Goal: Task Accomplishment & Management: Manage account settings

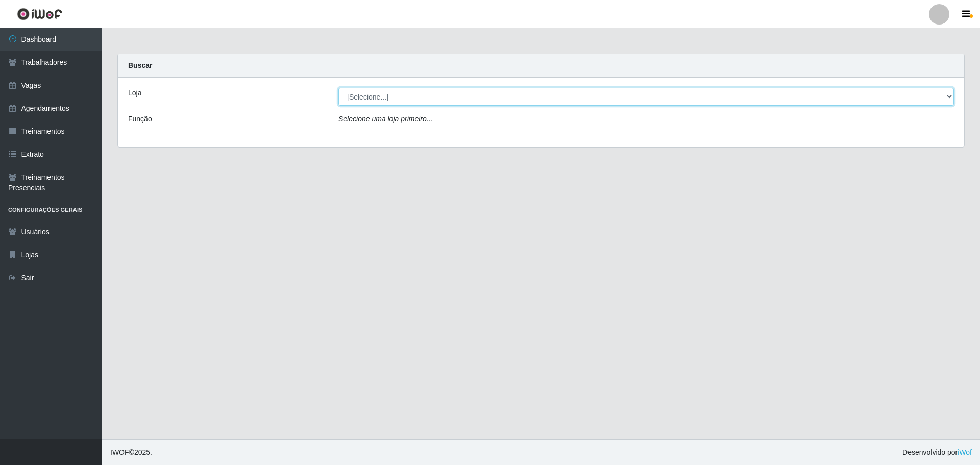
click at [389, 98] on select "[Selecione...] Minimercado Filezão O Filezão - Centenário" at bounding box center [645, 97] width 615 height 18
select select "203"
click at [338, 88] on select "[Selecione...] Minimercado Filezão O Filezão - Centenário" at bounding box center [645, 97] width 615 height 18
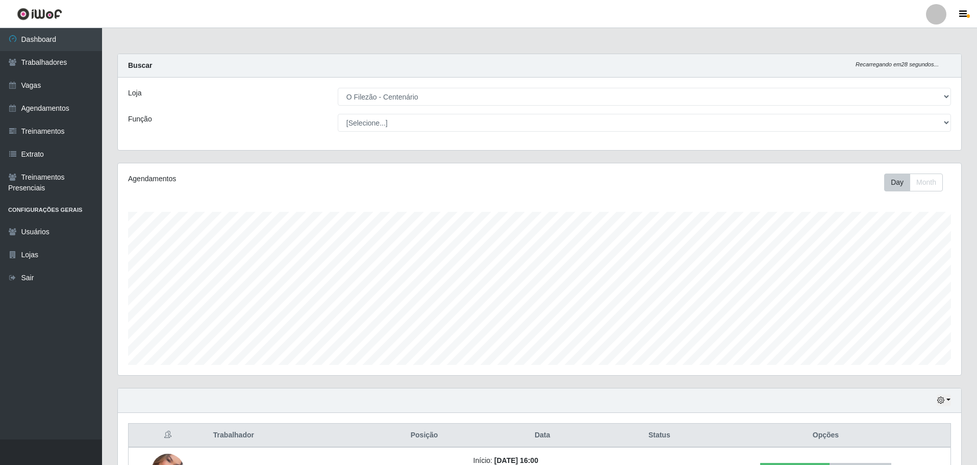
scroll to position [167, 0]
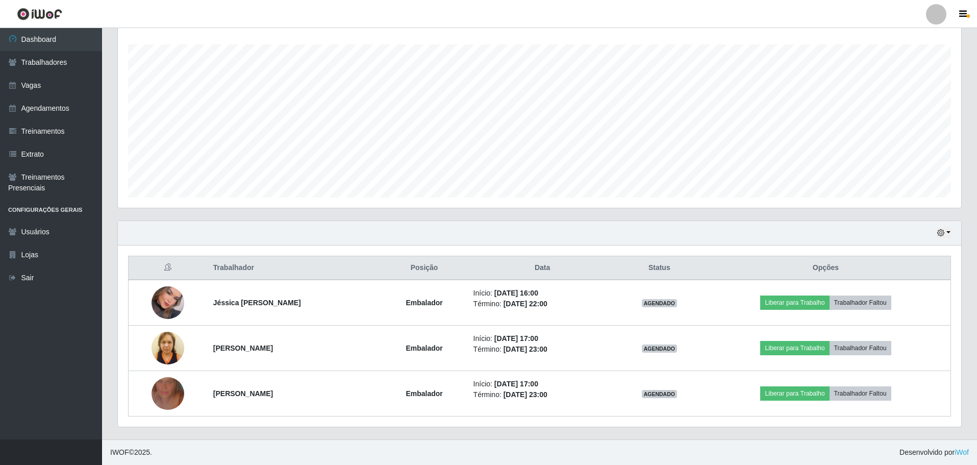
click at [359, 435] on div "Hoje 1 dia 3 dias 1 Semana Não encerrados Trabalhador Posição Data Status Opçõe…" at bounding box center [540, 329] width 860 height 219
drag, startPoint x: 41, startPoint y: 84, endPoint x: 55, endPoint y: 86, distance: 14.0
click at [41, 84] on link "Vagas" at bounding box center [51, 85] width 102 height 23
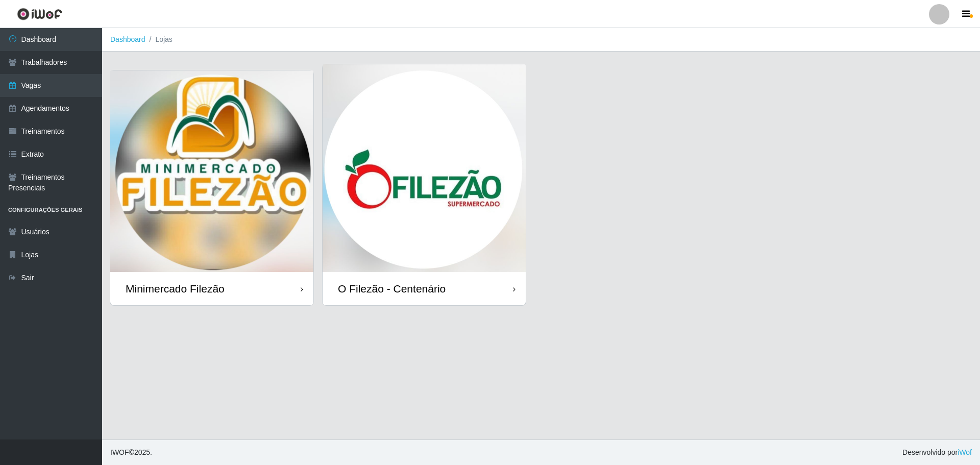
click at [454, 163] on img at bounding box center [423, 168] width 203 height 208
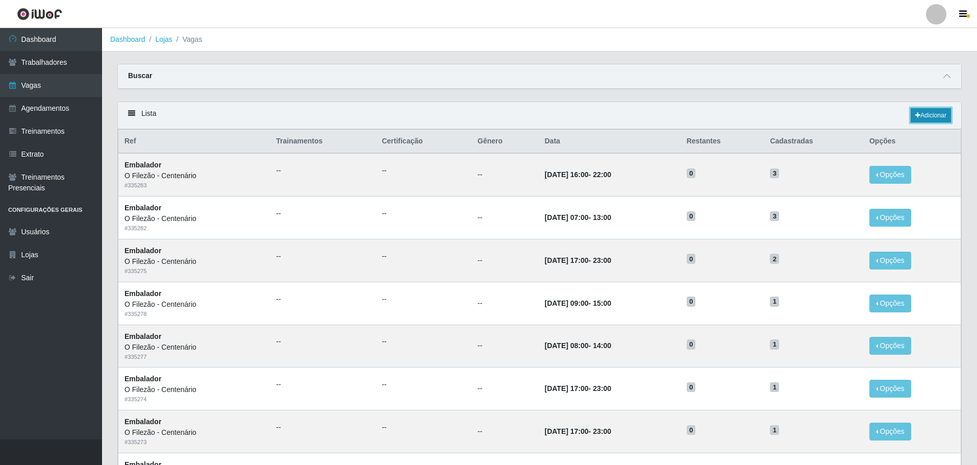
click at [940, 110] on link "Adicionar" at bounding box center [931, 115] width 40 height 14
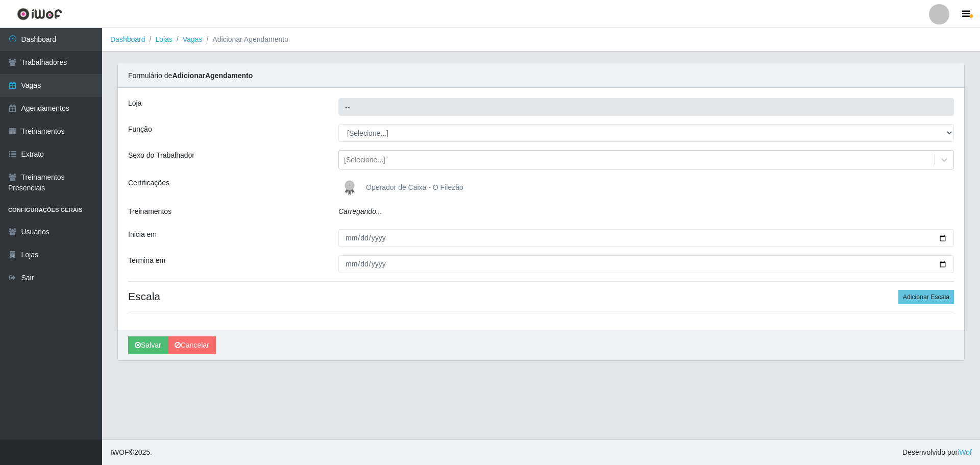
type input "O Filezão - Centenário"
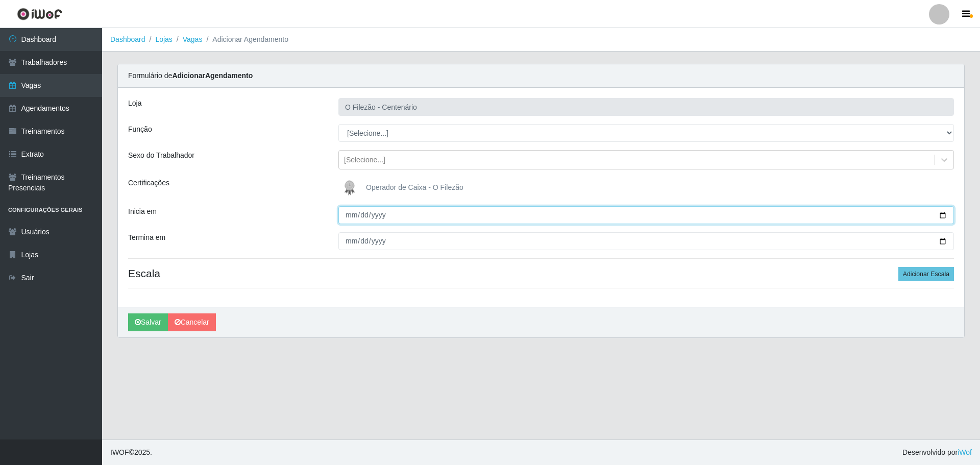
click at [939, 216] on input "Inicia em" at bounding box center [645, 215] width 615 height 18
type input "2025-08-27"
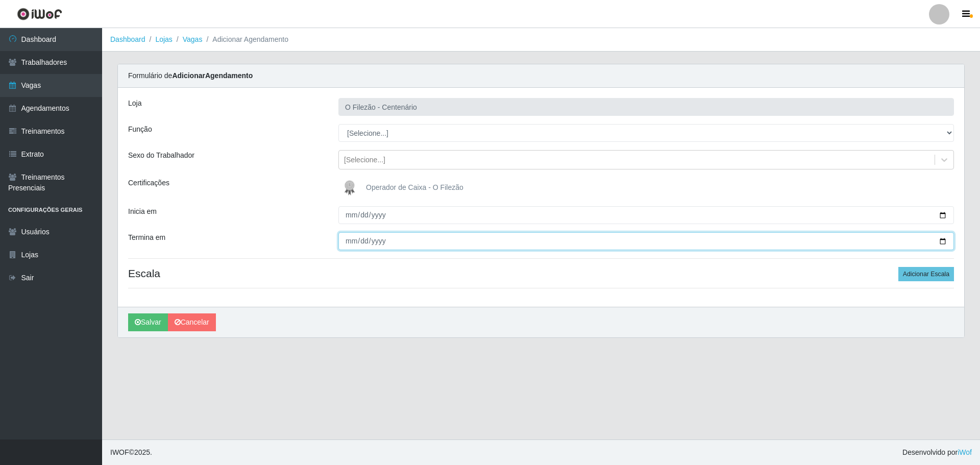
click at [941, 240] on input "Termina em" at bounding box center [645, 241] width 615 height 18
type input "2025-08-27"
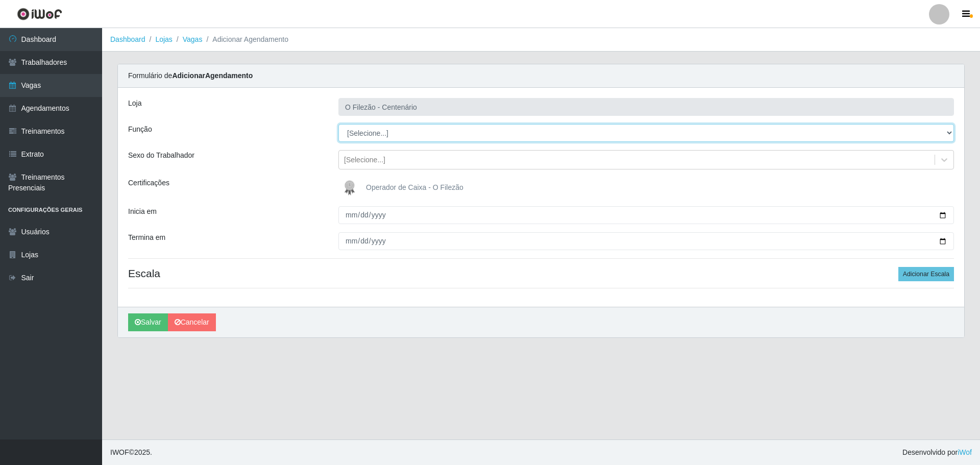
drag, startPoint x: 354, startPoint y: 133, endPoint x: 357, endPoint y: 138, distance: 5.9
click at [355, 133] on select "[Selecione...] Auxiliar de Estacionamento Auxiliar de Estacionamento + Auxiliar…" at bounding box center [645, 133] width 615 height 18
select select "1"
click at [338, 124] on select "[Selecione...] Auxiliar de Estacionamento Auxiliar de Estacionamento + Auxiliar…" at bounding box center [645, 133] width 615 height 18
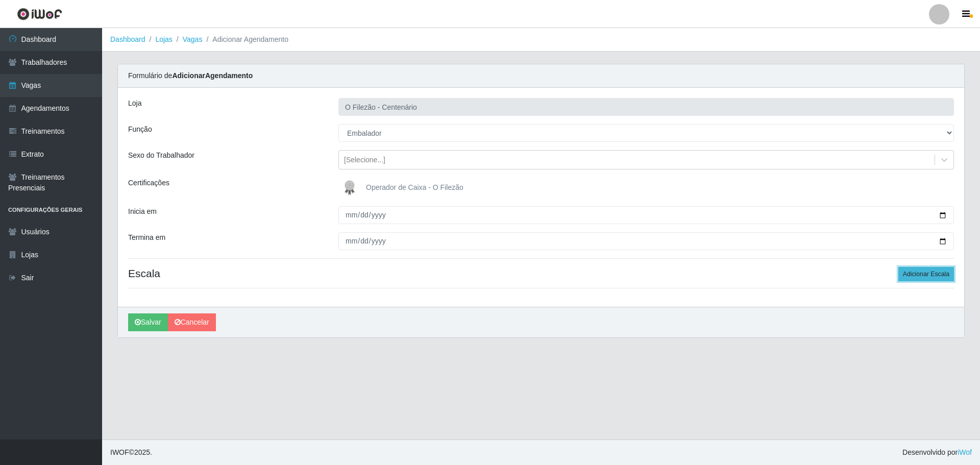
click at [913, 275] on button "Adicionar Escala" at bounding box center [926, 274] width 56 height 14
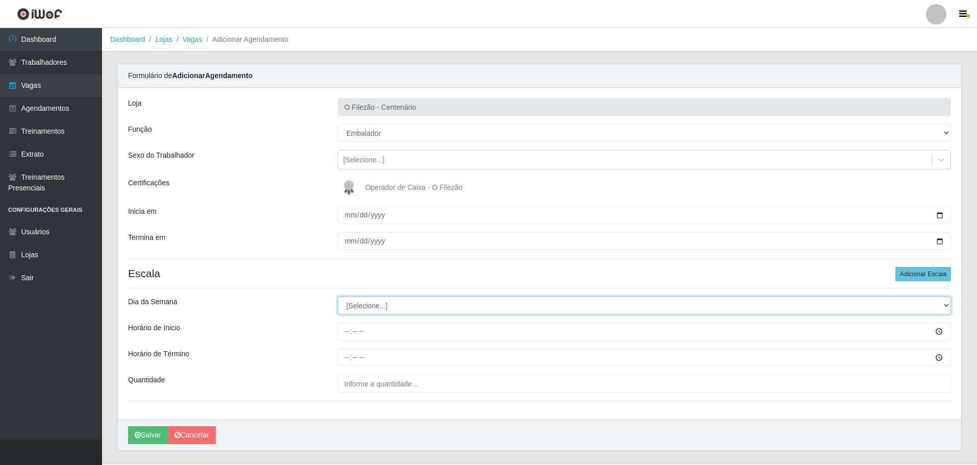
click at [351, 302] on select "[Selecione...] Segunda Terça Quarta Quinta Sexta Sábado Domingo" at bounding box center [644, 305] width 613 height 18
select select "3"
click at [338, 296] on select "[Selecione...] Segunda Terça Quarta Quinta Sexta Sábado Domingo" at bounding box center [644, 305] width 613 height 18
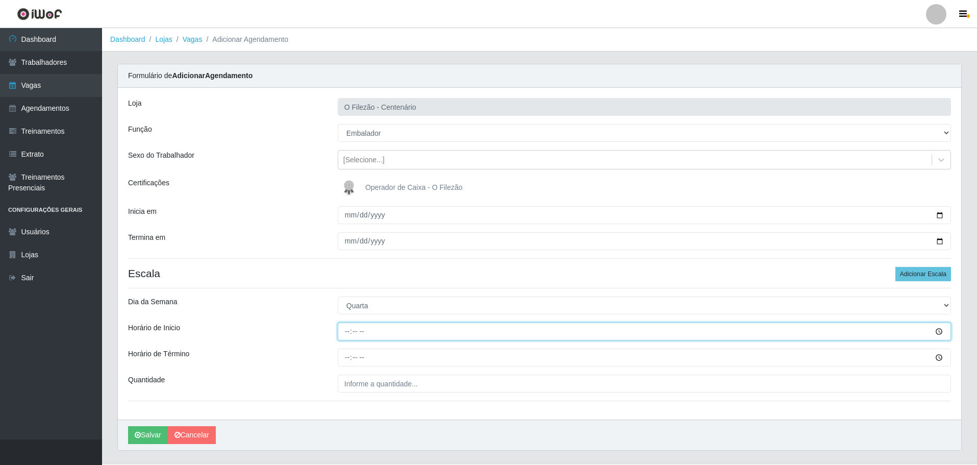
click at [346, 332] on input "Horário de Inicio" at bounding box center [644, 331] width 613 height 18
type input "16:00"
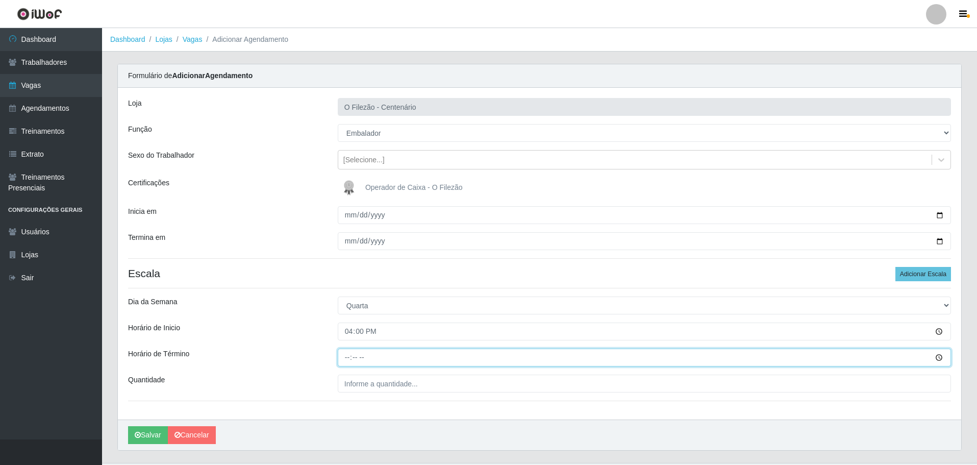
click at [338, 359] on input "Horário de Término" at bounding box center [644, 357] width 613 height 18
type input "20:00"
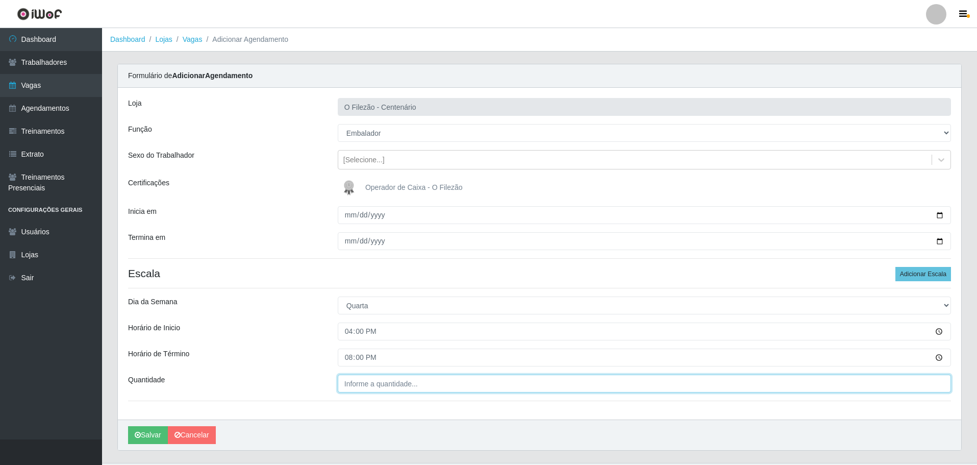
type input "___"
click at [363, 386] on input "___" at bounding box center [644, 383] width 613 height 18
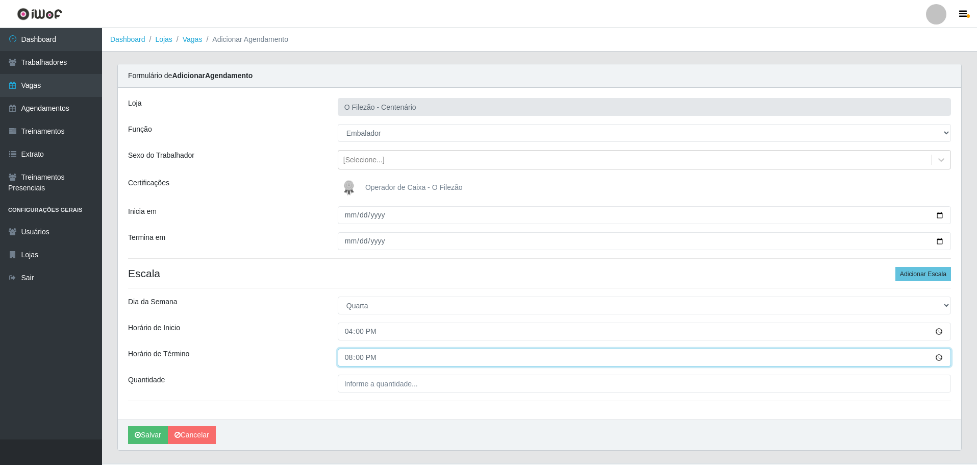
click at [347, 361] on input "20:00" at bounding box center [644, 357] width 613 height 18
type input "22:00"
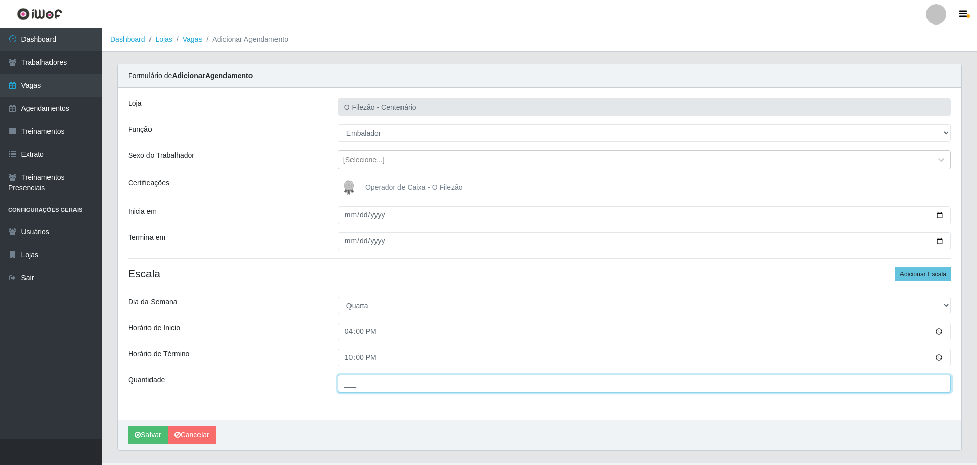
click at [349, 391] on input "___" at bounding box center [644, 383] width 613 height 18
type input "01_"
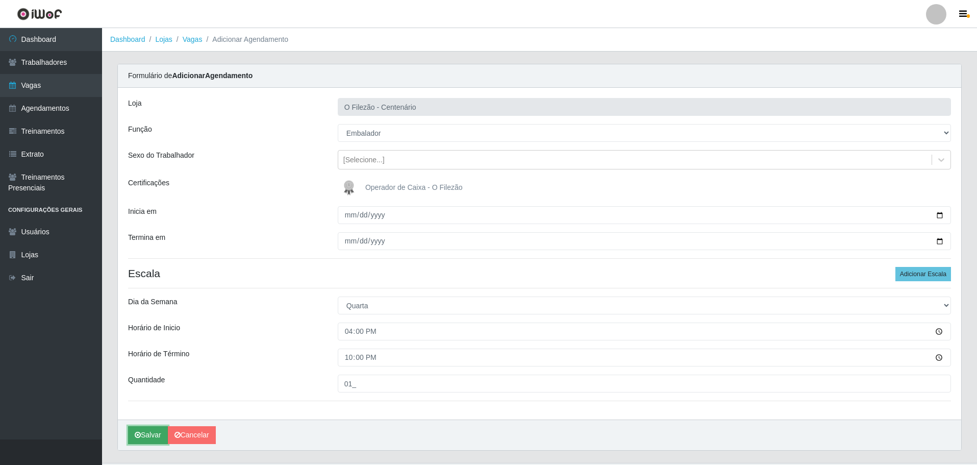
click at [145, 434] on button "Salvar" at bounding box center [148, 435] width 40 height 18
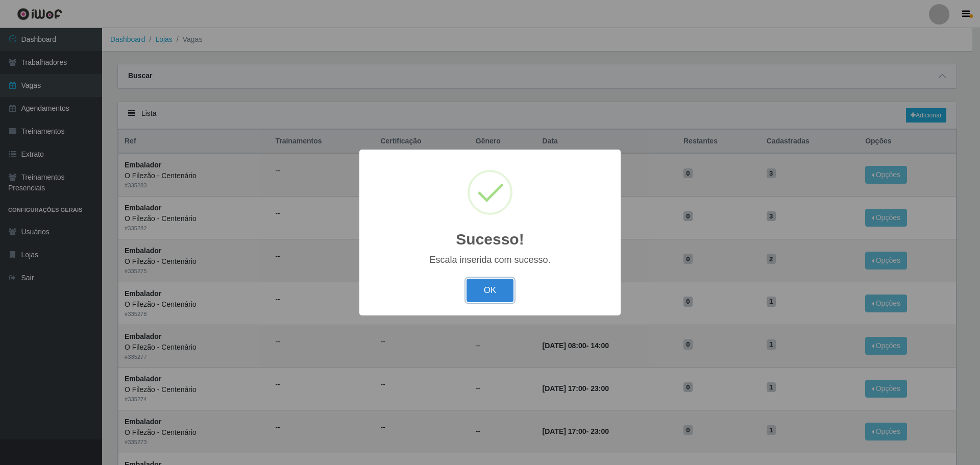
click at [470, 296] on button "OK" at bounding box center [489, 291] width 47 height 24
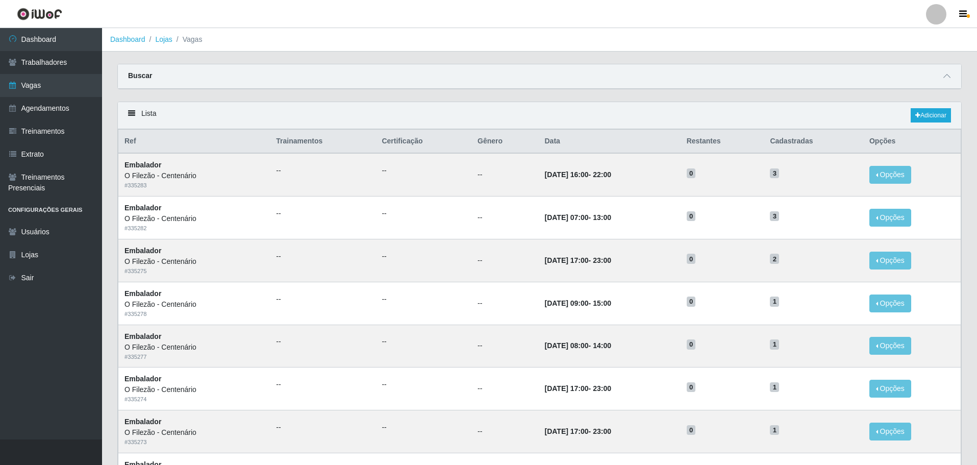
click at [253, 102] on div "Carregando... Buscar Início em Término em Função [Selecione...] Auxiliar de Est…" at bounding box center [540, 83] width 860 height 38
click at [54, 41] on link "Dashboard" at bounding box center [51, 39] width 102 height 23
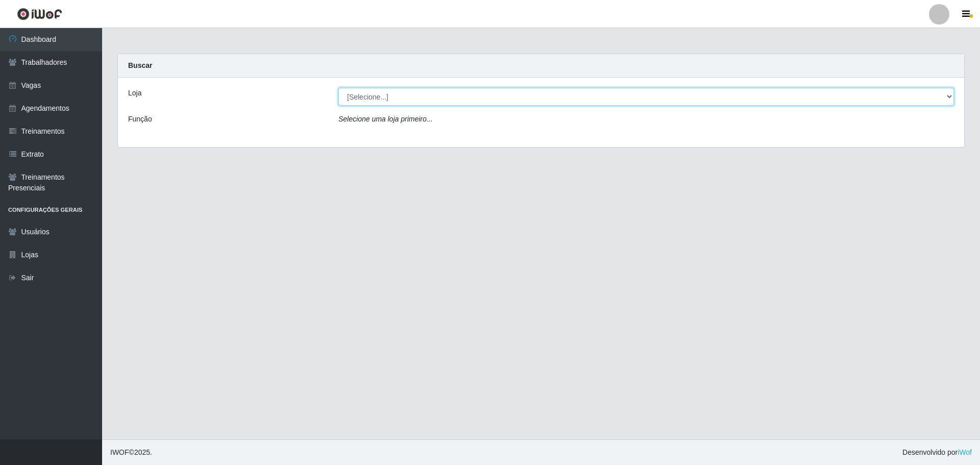
click at [381, 95] on select "[Selecione...] Minimercado Filezão O Filezão - Centenário" at bounding box center [645, 97] width 615 height 18
select select "203"
click at [338, 88] on select "[Selecione...] Minimercado Filezão O Filezão - Centenário" at bounding box center [645, 97] width 615 height 18
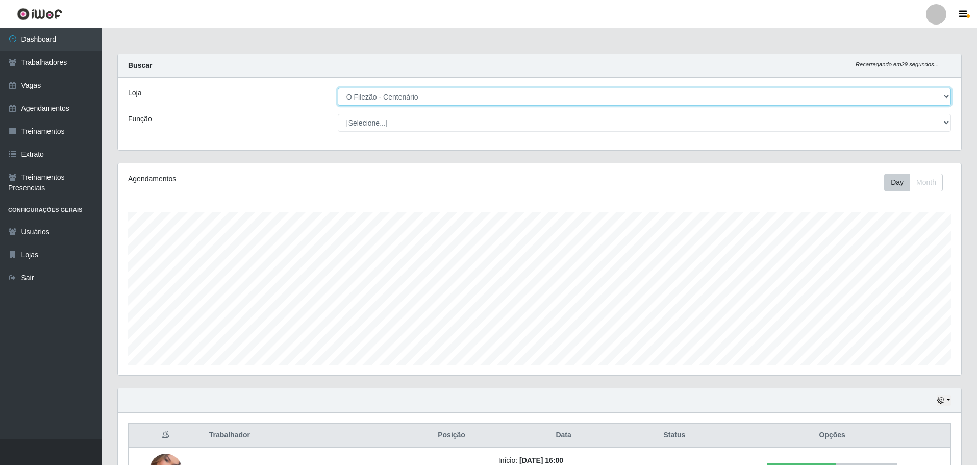
scroll to position [213, 0]
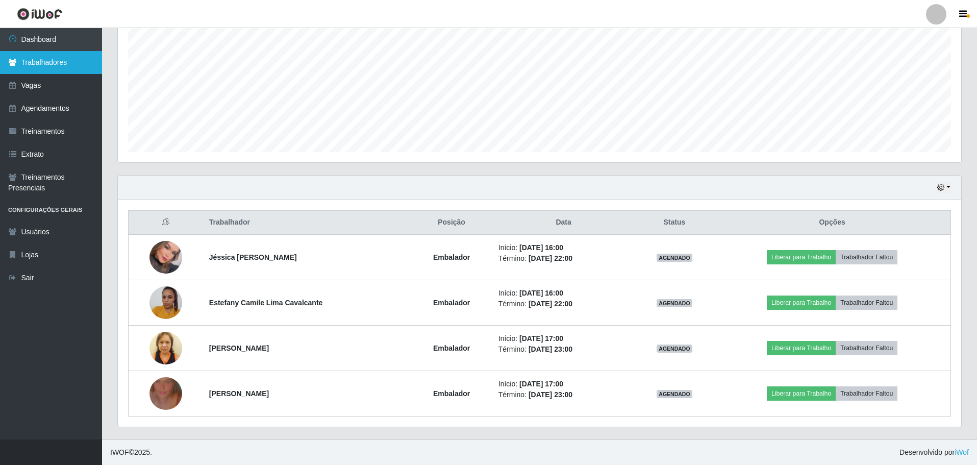
click at [47, 63] on link "Trabalhadores" at bounding box center [51, 62] width 102 height 23
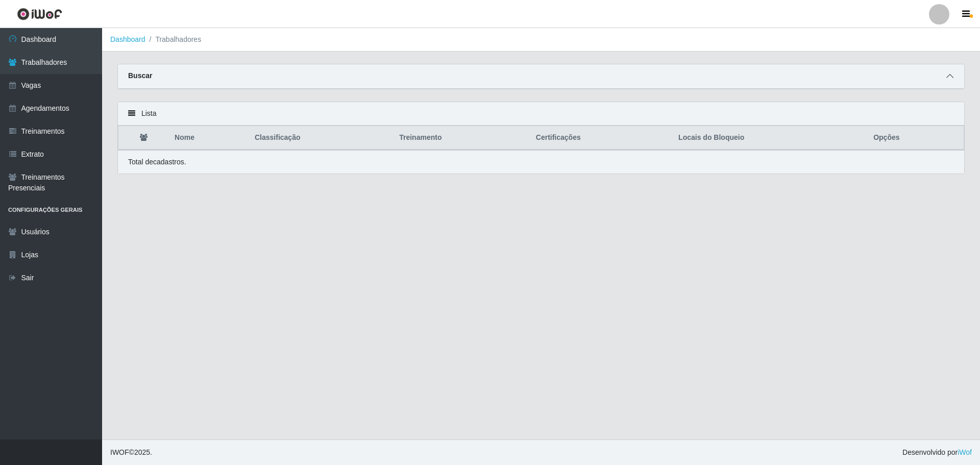
click at [953, 77] on div "Buscar" at bounding box center [541, 76] width 846 height 24
click at [953, 77] on icon at bounding box center [949, 75] width 7 height 7
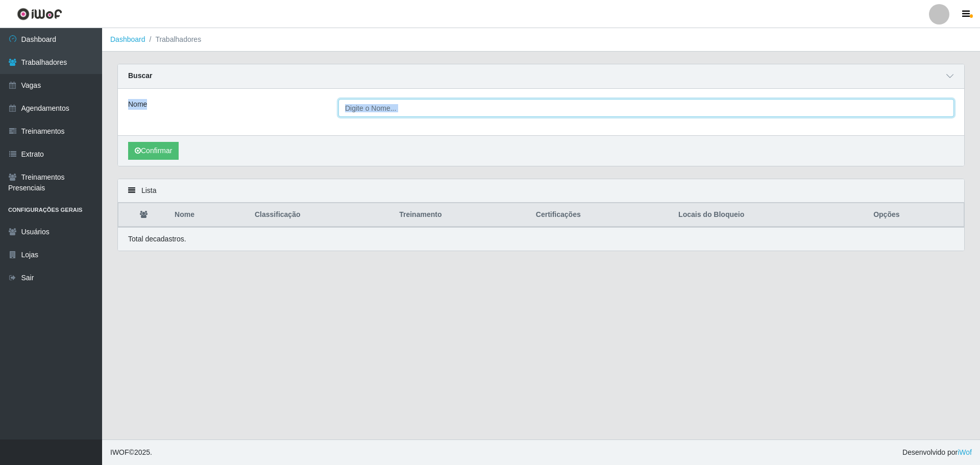
click at [407, 107] on input "Nome" at bounding box center [645, 108] width 615 height 18
type input "MIRIAN"
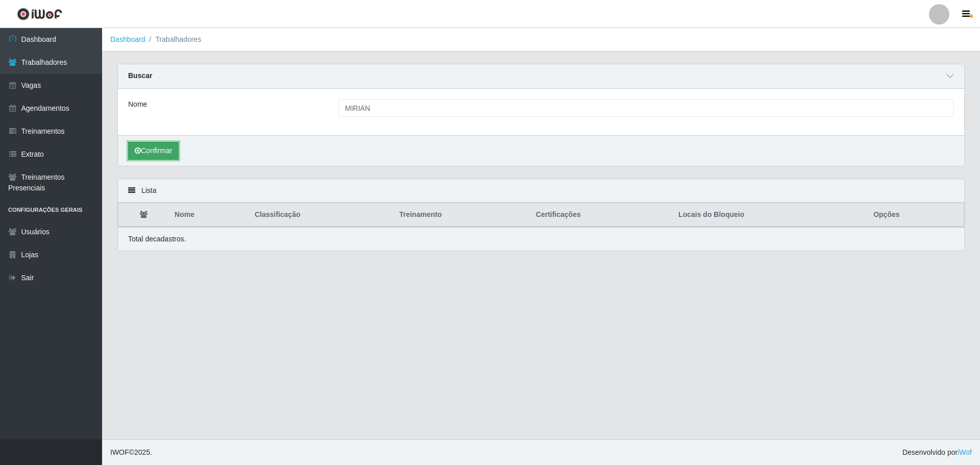
click at [164, 155] on button "Confirmar" at bounding box center [153, 151] width 51 height 18
click at [47, 84] on link "Vagas" at bounding box center [51, 85] width 102 height 23
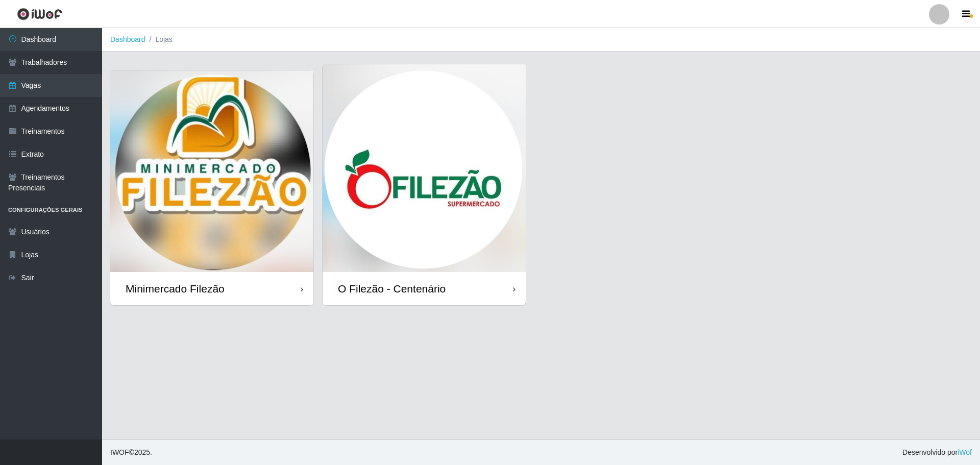
click at [433, 198] on img at bounding box center [423, 168] width 203 height 208
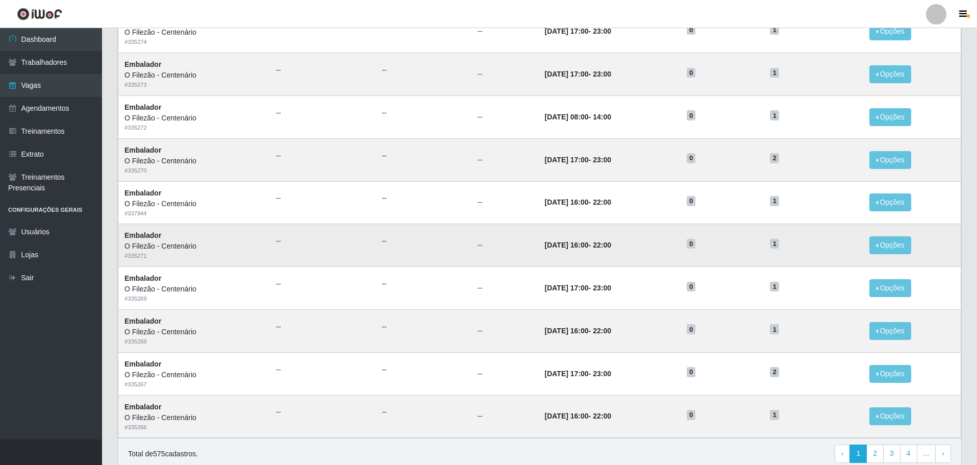
scroll to position [400, 0]
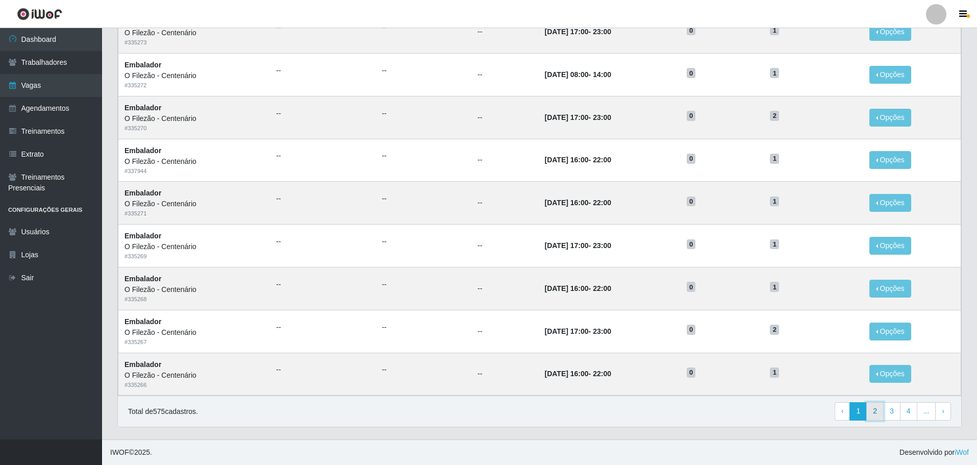
click at [877, 410] on link "2" at bounding box center [874, 411] width 17 height 18
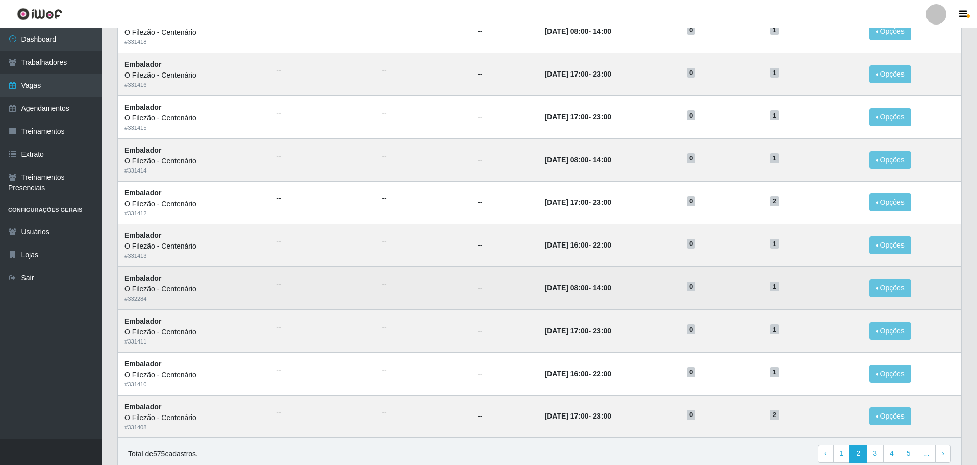
scroll to position [400, 0]
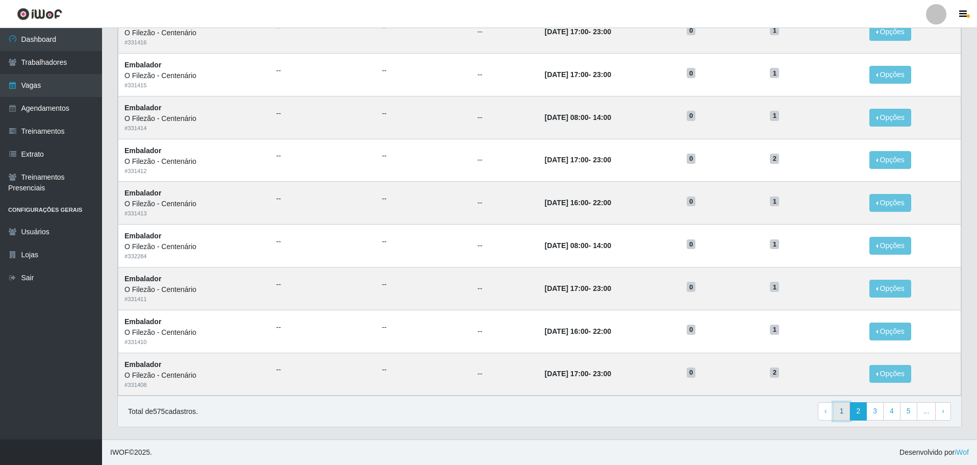
click at [842, 413] on link "1" at bounding box center [841, 411] width 17 height 18
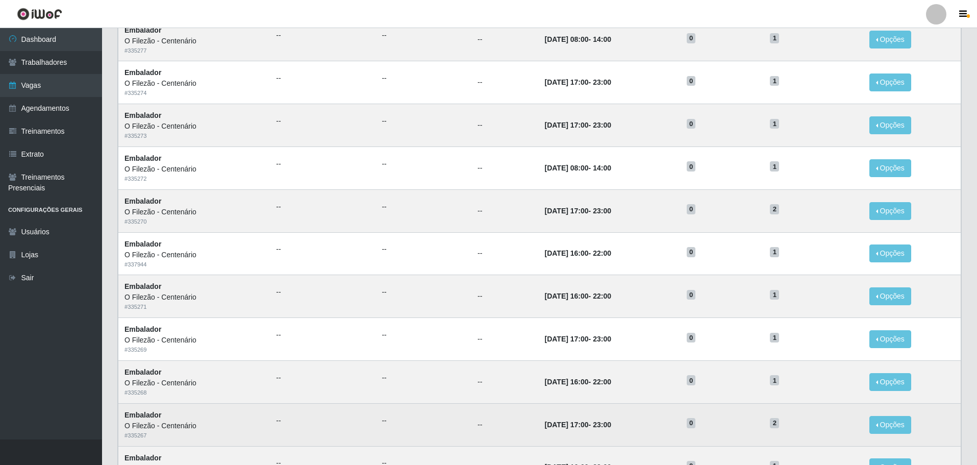
scroll to position [400, 0]
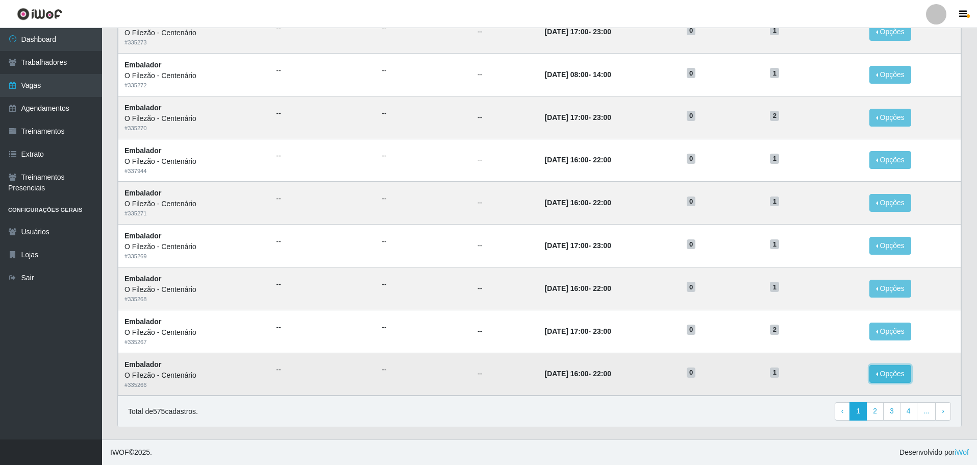
click at [886, 376] on button "Opções" at bounding box center [890, 374] width 42 height 18
click at [62, 109] on link "Agendamentos" at bounding box center [51, 108] width 102 height 23
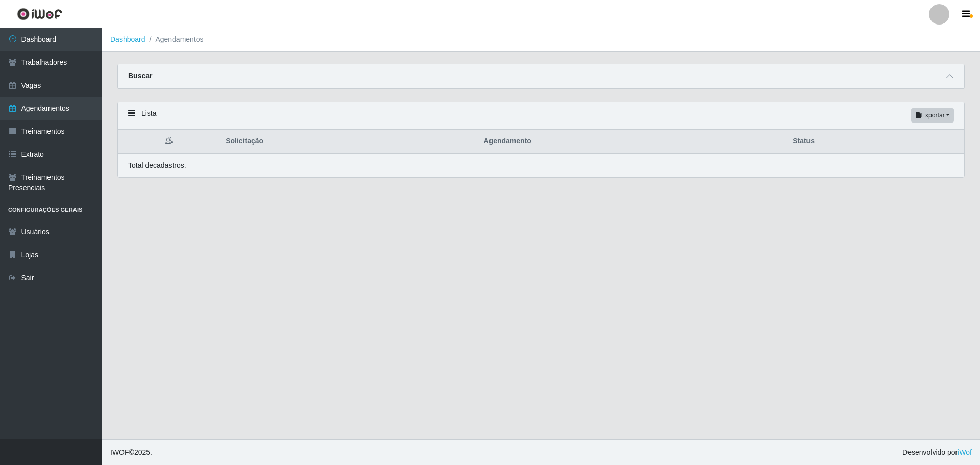
click at [951, 70] on div at bounding box center [949, 76] width 12 height 12
click at [951, 71] on span at bounding box center [949, 76] width 12 height 12
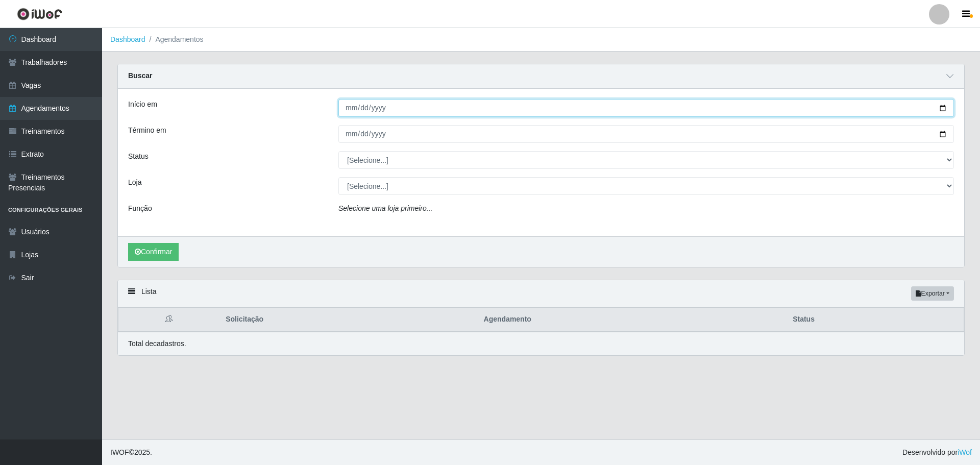
click at [938, 106] on input "Início em" at bounding box center [645, 108] width 615 height 18
type input "[DATE]"
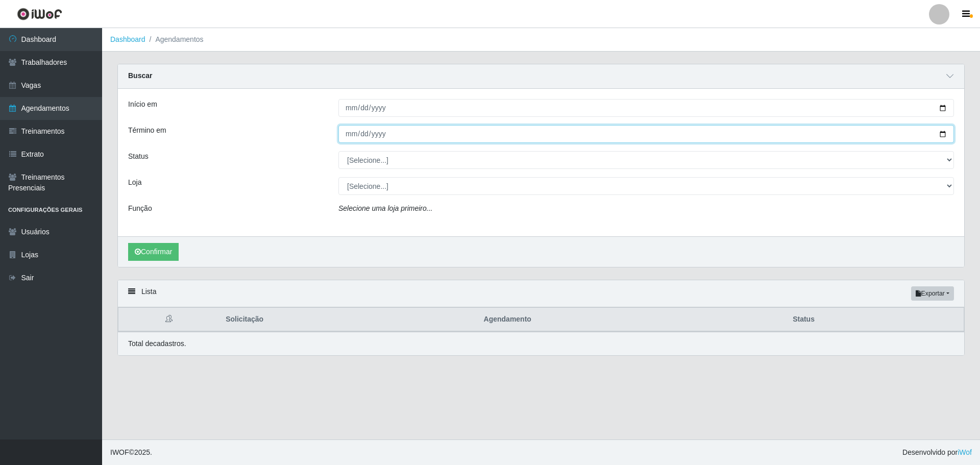
click at [939, 132] on input "Término em" at bounding box center [645, 134] width 615 height 18
type input "[DATE]"
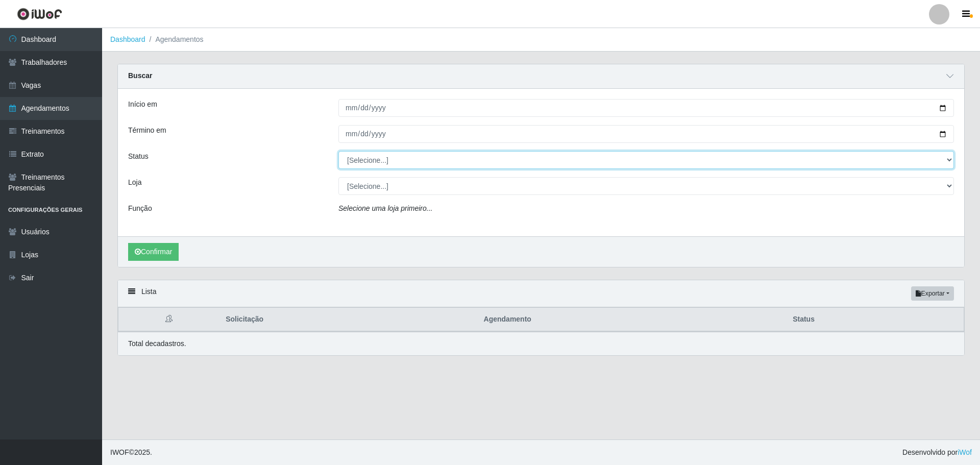
drag, startPoint x: 423, startPoint y: 157, endPoint x: 418, endPoint y: 167, distance: 11.0
click at [423, 157] on select "[Selecione...] AGENDADO AGUARDANDO LIBERAR EM ANDAMENTO EM REVISÃO FINALIZADO C…" at bounding box center [645, 160] width 615 height 18
select select "FINALIZADO"
click at [338, 152] on select "[Selecione...] AGENDADO AGUARDANDO LIBERAR EM ANDAMENTO EM REVISÃO FINALIZADO C…" at bounding box center [645, 160] width 615 height 18
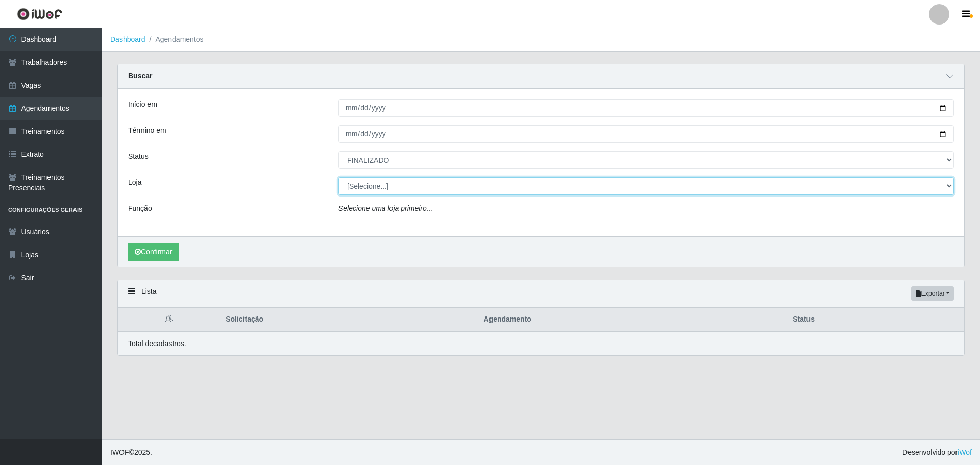
click at [366, 181] on select "[Selecione...] Minimercado Filezão O Filezão - Centenário" at bounding box center [645, 186] width 615 height 18
select select "203"
click at [338, 178] on select "[Selecione...] Minimercado Filezão O Filezão - Centenário" at bounding box center [645, 186] width 615 height 18
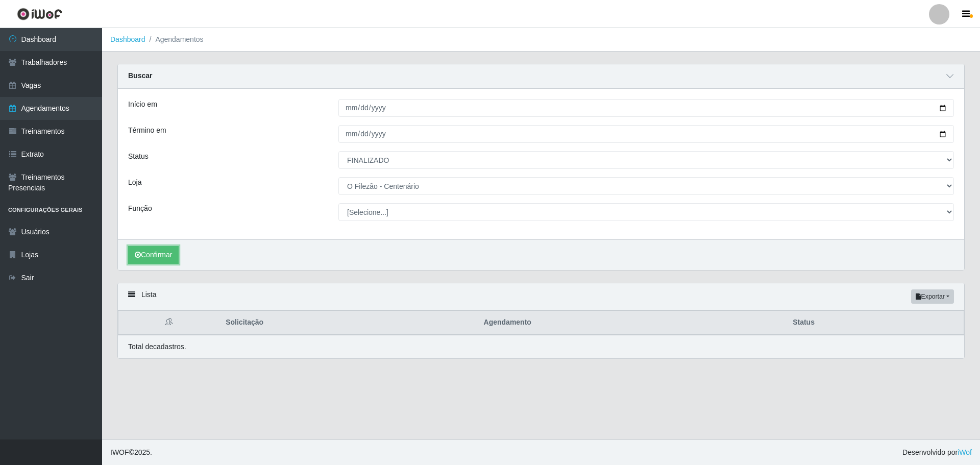
drag, startPoint x: 170, startPoint y: 256, endPoint x: 191, endPoint y: 256, distance: 20.9
click at [170, 256] on button "Confirmar" at bounding box center [153, 255] width 51 height 18
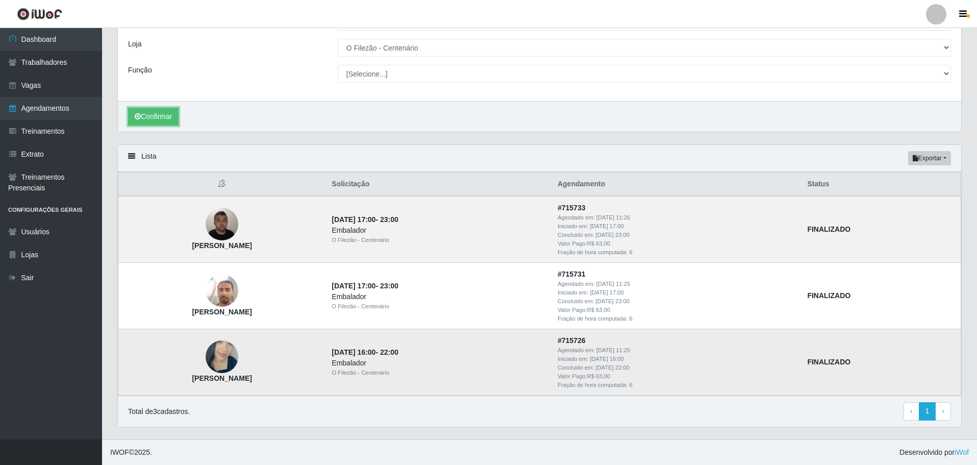
scroll to position [88, 0]
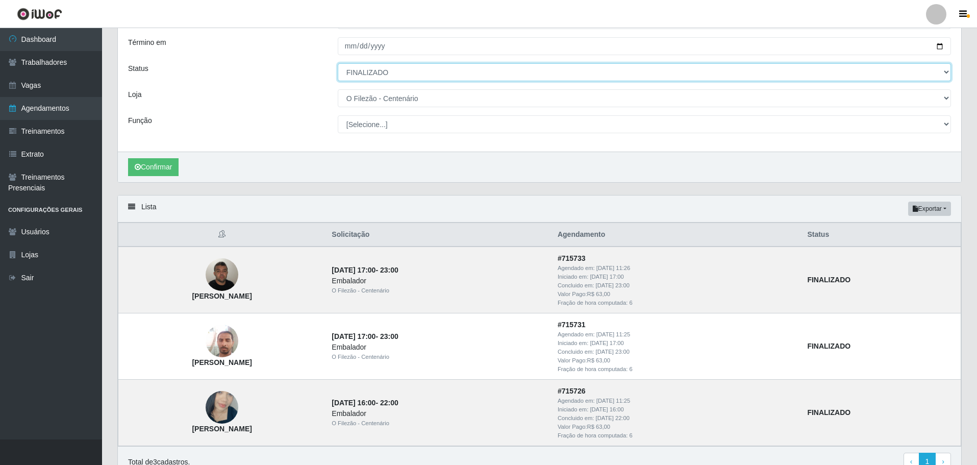
click at [374, 75] on select "[Selecione...] AGENDADO AGUARDANDO LIBERAR EM ANDAMENTO EM REVISÃO FINALIZADO C…" at bounding box center [644, 72] width 613 height 18
click at [338, 64] on select "[Selecione...] AGENDADO AGUARDANDO LIBERAR EM ANDAMENTO EM REVISÃO FINALIZADO C…" at bounding box center [644, 72] width 613 height 18
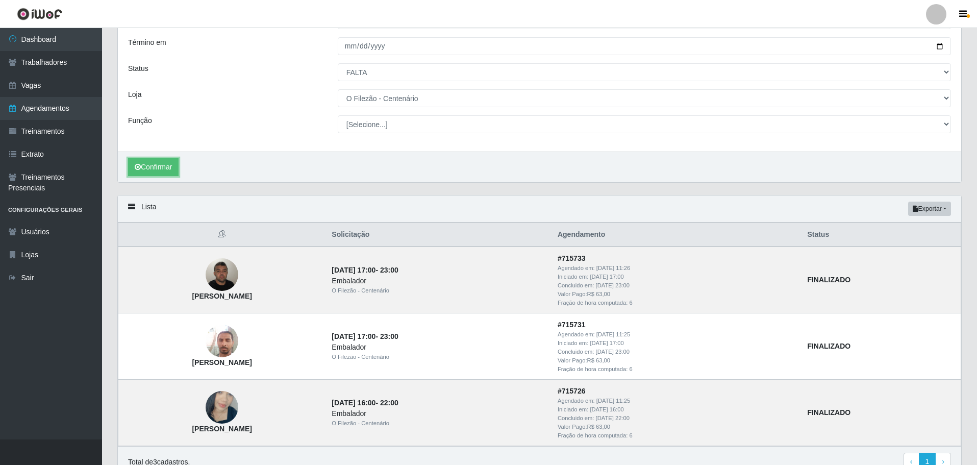
drag, startPoint x: 152, startPoint y: 164, endPoint x: 251, endPoint y: 183, distance: 100.9
click at [152, 164] on button "Confirmar" at bounding box center [153, 167] width 51 height 18
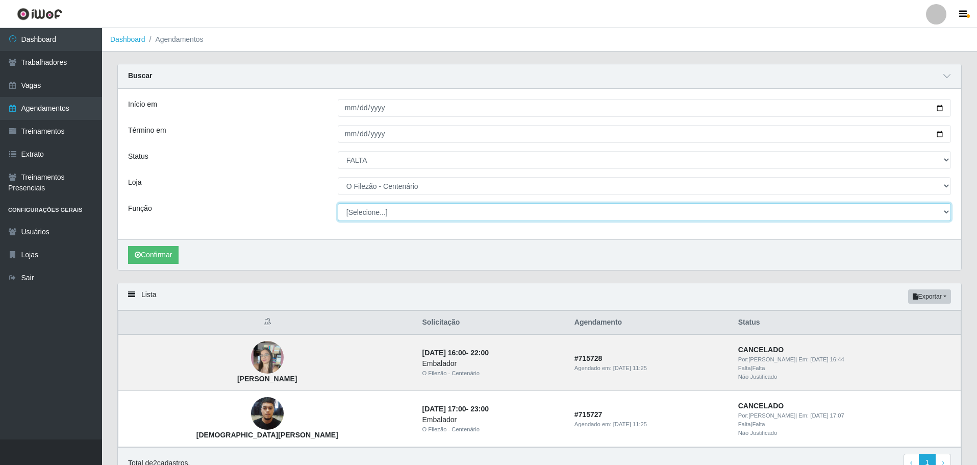
click at [369, 217] on select "[Selecione...] Auxiliar de Estacionamento Auxiliar de Estacionamento + Auxiliar…" at bounding box center [644, 212] width 613 height 18
click at [368, 217] on select "[Selecione...] Auxiliar de Estacionamento Auxiliar de Estacionamento + Auxiliar…" at bounding box center [644, 212] width 613 height 18
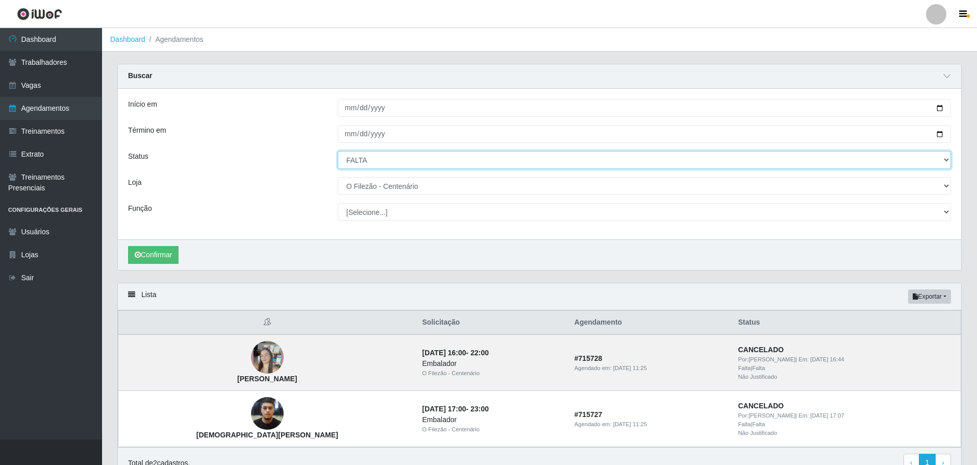
click at [348, 163] on select "[Selecione...] AGENDADO AGUARDANDO LIBERAR EM ANDAMENTO EM REVISÃO FINALIZADO C…" at bounding box center [644, 160] width 613 height 18
click at [338, 152] on select "[Selecione...] AGENDADO AGUARDANDO LIBERAR EM ANDAMENTO EM REVISÃO FINALIZADO C…" at bounding box center [644, 160] width 613 height 18
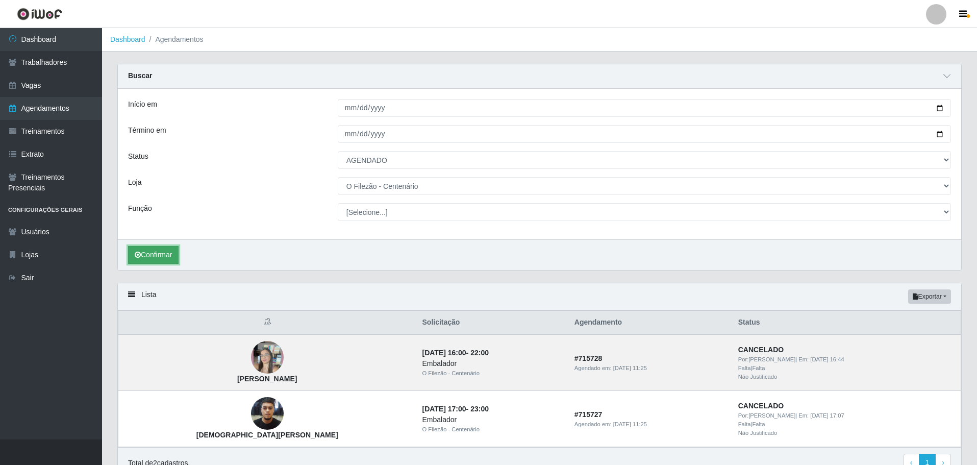
click at [172, 262] on button "Confirmar" at bounding box center [153, 255] width 51 height 18
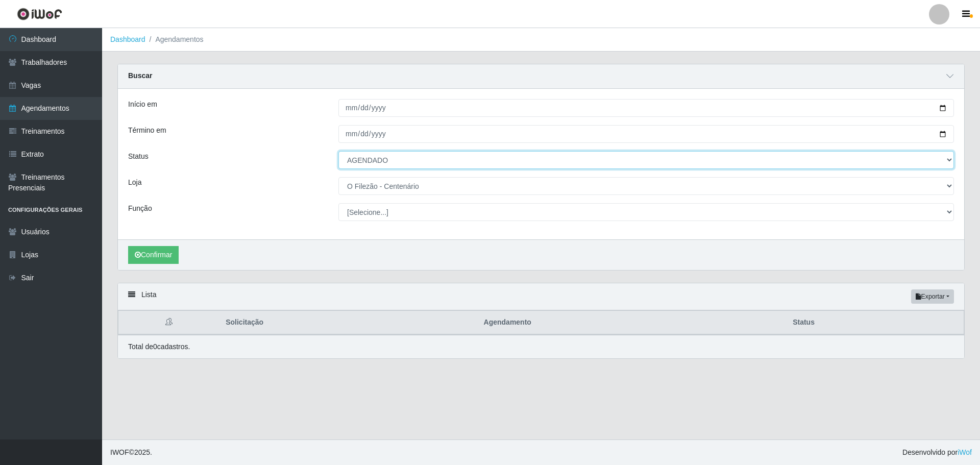
click at [369, 164] on select "[Selecione...] AGENDADO AGUARDANDO LIBERAR EM ANDAMENTO EM REVISÃO FINALIZADO C…" at bounding box center [645, 160] width 615 height 18
select select "CANCELADO"
click at [338, 152] on select "[Selecione...] AGENDADO AGUARDANDO LIBERAR EM ANDAMENTO EM REVISÃO FINALIZADO C…" at bounding box center [645, 160] width 615 height 18
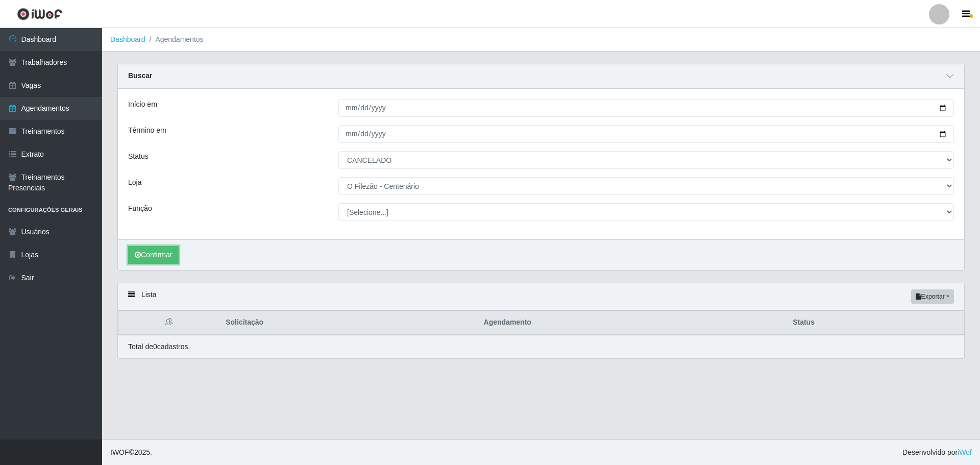
drag, startPoint x: 169, startPoint y: 253, endPoint x: 286, endPoint y: 263, distance: 117.2
click at [168, 253] on button "Confirmar" at bounding box center [153, 255] width 51 height 18
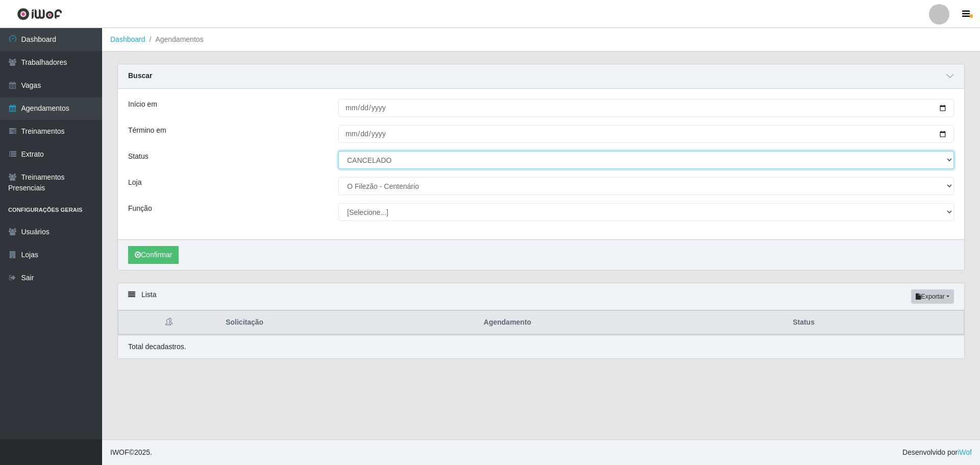
click at [386, 156] on select "[Selecione...] AGENDADO AGUARDANDO LIBERAR EM ANDAMENTO EM REVISÃO FINALIZADO C…" at bounding box center [645, 160] width 615 height 18
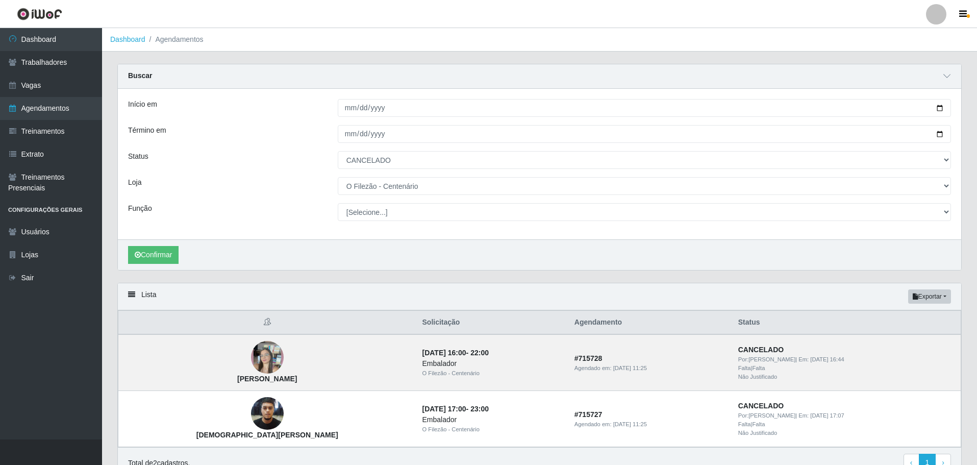
click at [270, 228] on div "Início em [DATE] Término em [DATE] Status [Selecione...] AGENDADO AGUARDANDO LI…" at bounding box center [539, 164] width 843 height 151
drag, startPoint x: 38, startPoint y: 64, endPoint x: 52, endPoint y: 66, distance: 13.9
click at [38, 64] on link "Trabalhadores" at bounding box center [51, 62] width 102 height 23
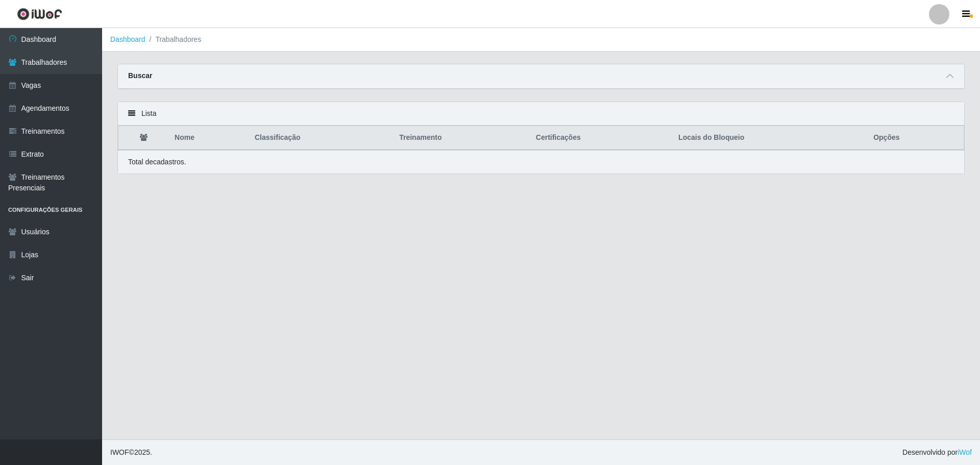
drag, startPoint x: 953, startPoint y: 78, endPoint x: 848, endPoint y: 100, distance: 106.9
click at [953, 78] on span at bounding box center [949, 76] width 12 height 12
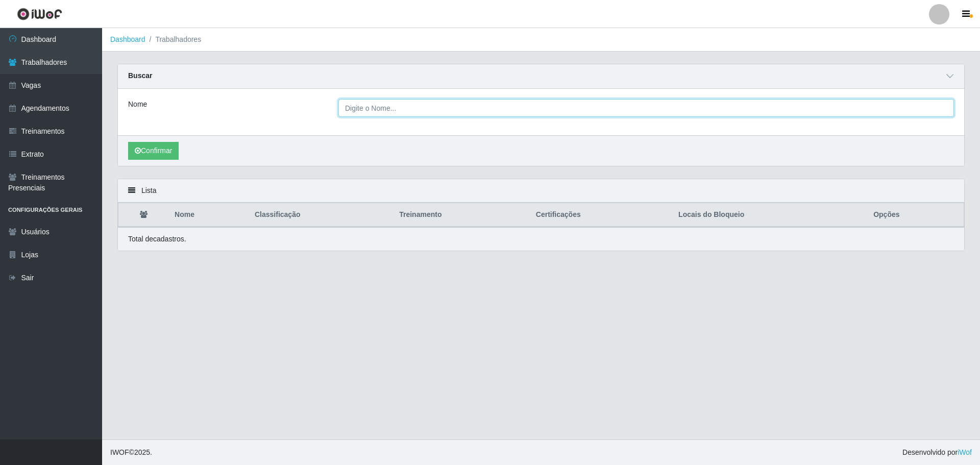
click at [418, 111] on input "Nome" at bounding box center [645, 108] width 615 height 18
type input "[PERSON_NAME]"
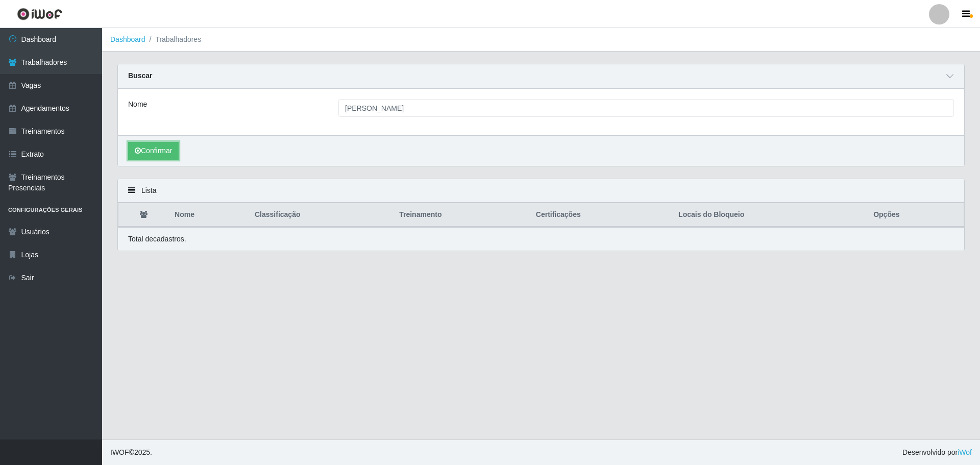
drag, startPoint x: 163, startPoint y: 146, endPoint x: 209, endPoint y: 161, distance: 48.2
click at [164, 145] on button "Confirmar" at bounding box center [153, 151] width 51 height 18
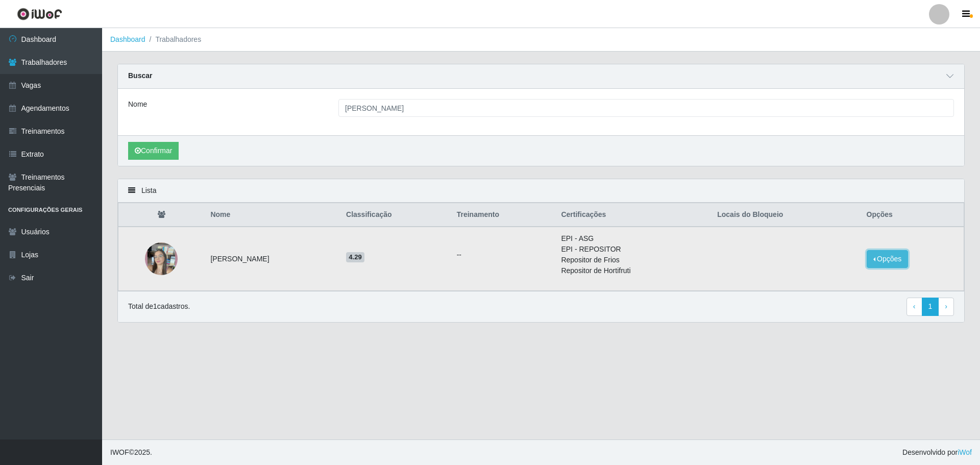
click at [892, 261] on button "Opções" at bounding box center [887, 259] width 42 height 18
click at [824, 279] on button "Bloquear - Loja" at bounding box center [824, 277] width 82 height 21
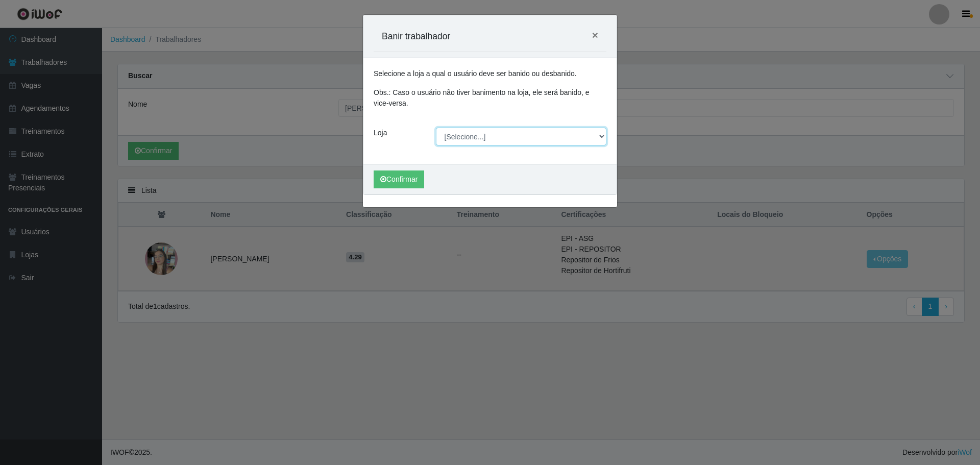
click at [478, 140] on select "[Selecione...] Minimercado Filezão O Filezão - Centenário" at bounding box center [521, 137] width 171 height 18
select select "203"
click at [436, 128] on select "[Selecione...] Minimercado Filezão O Filezão - Centenário" at bounding box center [521, 137] width 171 height 18
click at [399, 186] on button "Confirmar" at bounding box center [398, 179] width 51 height 18
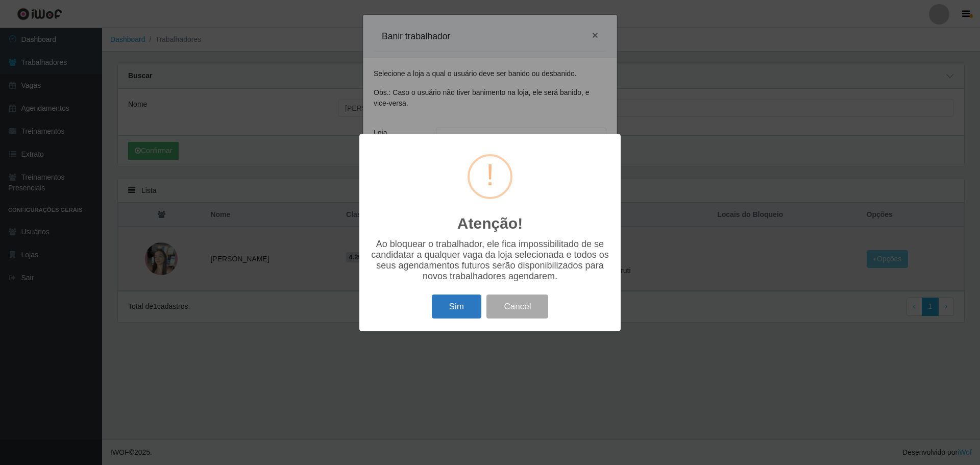
click at [452, 311] on button "Sim" at bounding box center [456, 306] width 49 height 24
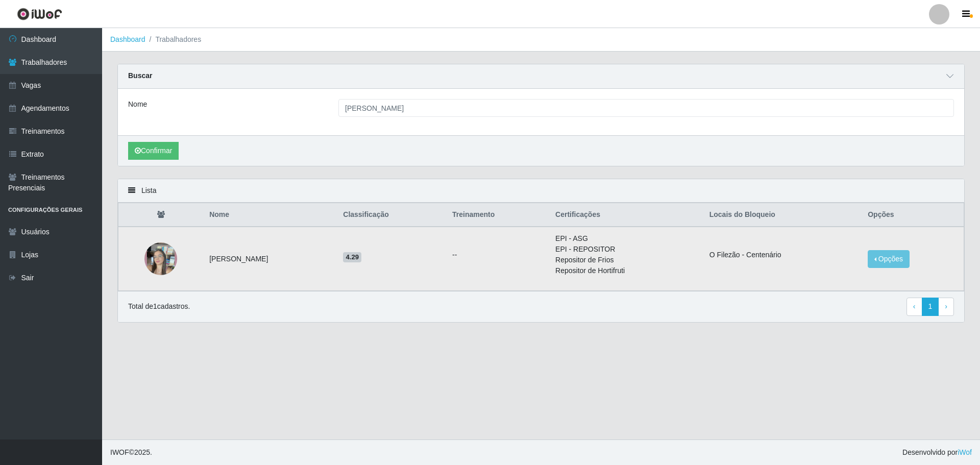
click at [152, 256] on img at bounding box center [160, 259] width 33 height 58
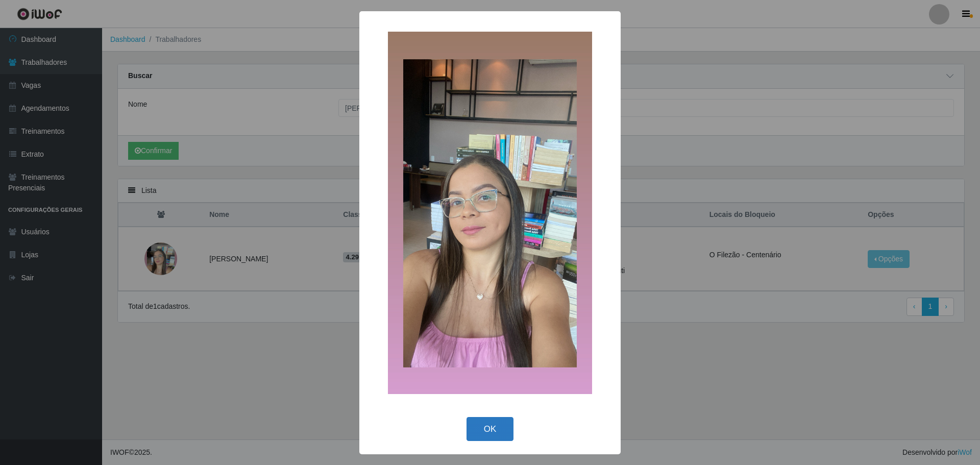
drag, startPoint x: 493, startPoint y: 425, endPoint x: 301, endPoint y: 352, distance: 205.6
click at [493, 425] on button "OK" at bounding box center [489, 429] width 47 height 24
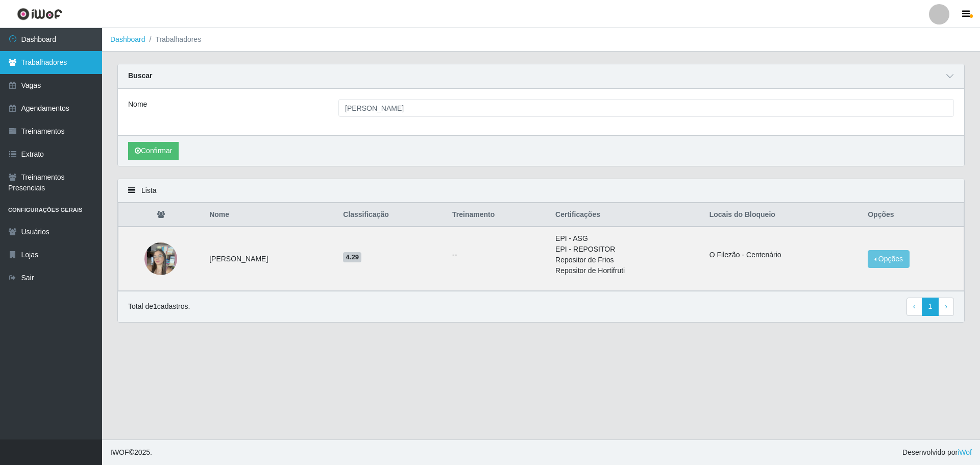
drag, startPoint x: 45, startPoint y: 68, endPoint x: 52, endPoint y: 68, distance: 6.7
click at [46, 68] on link "Trabalhadores" at bounding box center [51, 62] width 102 height 23
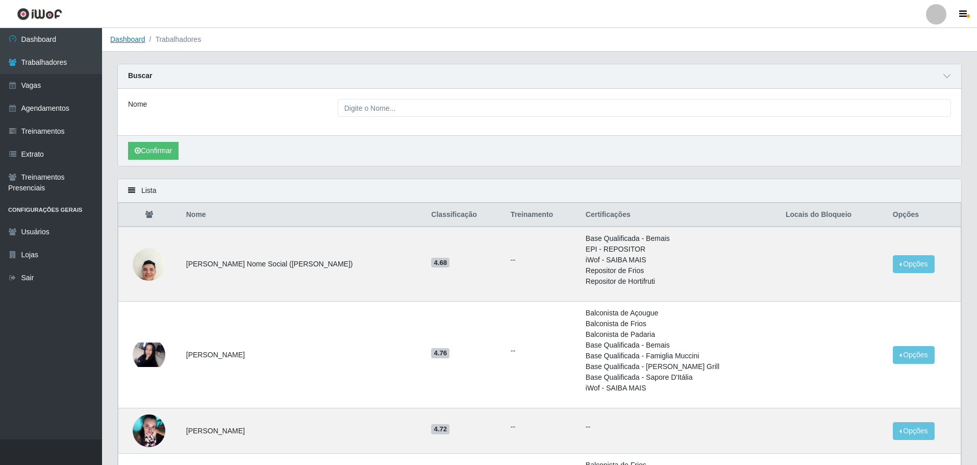
click at [123, 41] on link "Dashboard" at bounding box center [127, 39] width 35 height 8
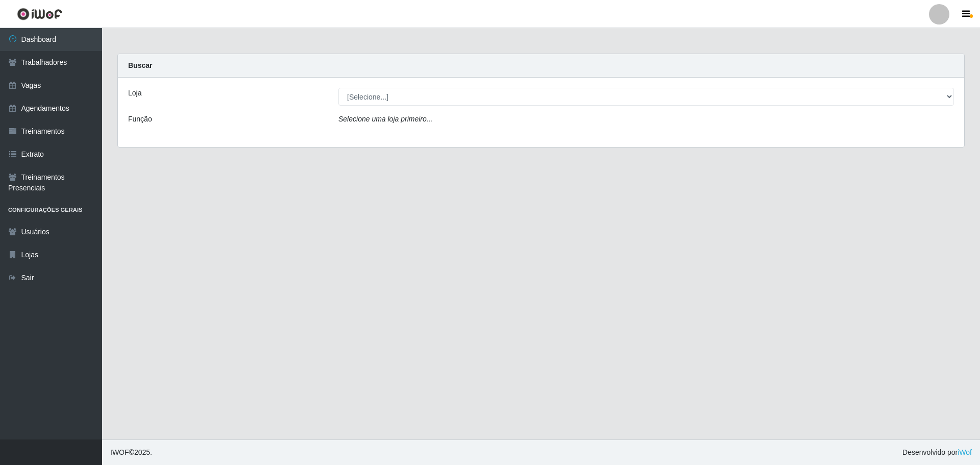
click at [784, 302] on main "Carregando... Buscar Loja [Selecione...] Minimercado Filezão O Filezão - Centen…" at bounding box center [541, 233] width 878 height 411
click at [766, 171] on main "Carregando... Buscar Loja [Selecione...] Minimercado Filezão O Filezão - Centen…" at bounding box center [541, 233] width 878 height 411
click at [627, 331] on main "Carregando... Buscar Loja [Selecione...] Minimercado Filezão O Filezão - Centen…" at bounding box center [541, 233] width 878 height 411
